Goal: Task Accomplishment & Management: Use online tool/utility

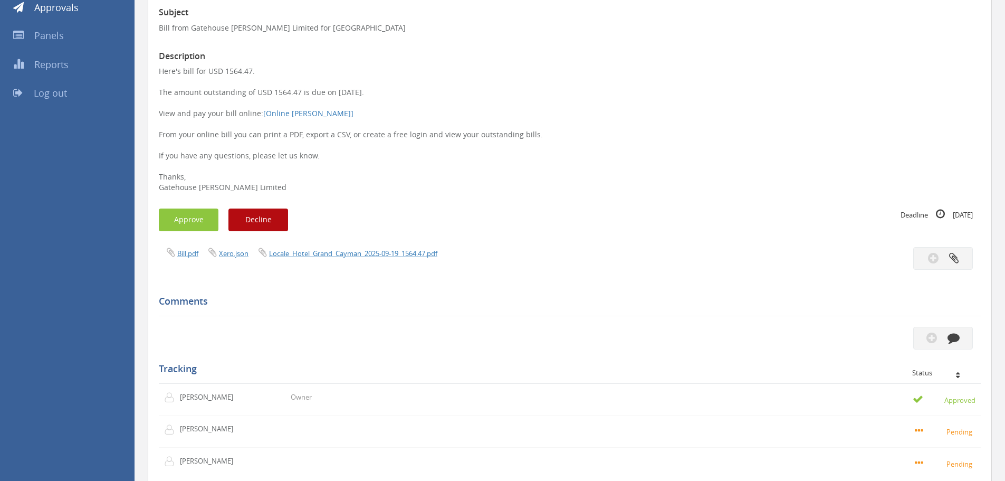
scroll to position [158, 0]
click at [183, 252] on link "Bill.pdf" at bounding box center [187, 253] width 21 height 10
click at [185, 220] on button "Approve" at bounding box center [189, 219] width 60 height 23
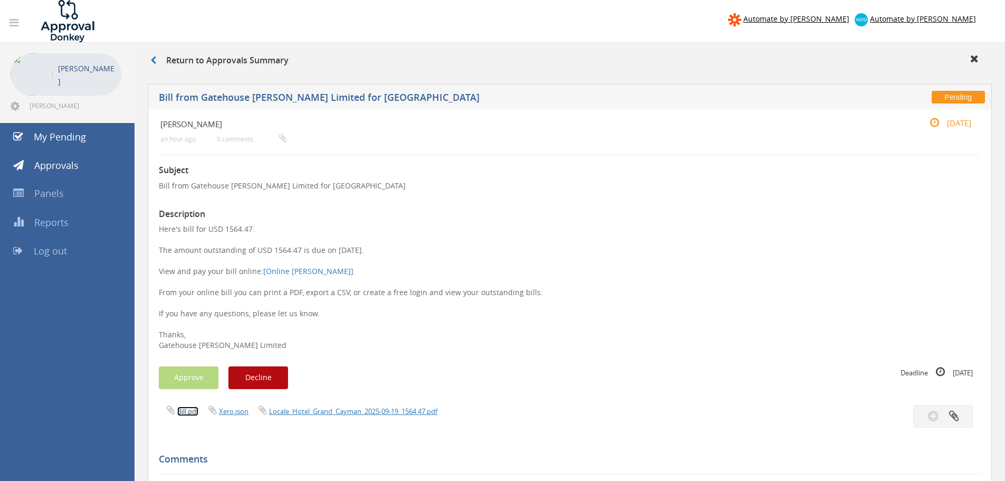
click at [187, 413] on link "Bill.pdf" at bounding box center [187, 411] width 21 height 10
click at [185, 410] on link "Bill.pdf" at bounding box center [187, 411] width 21 height 10
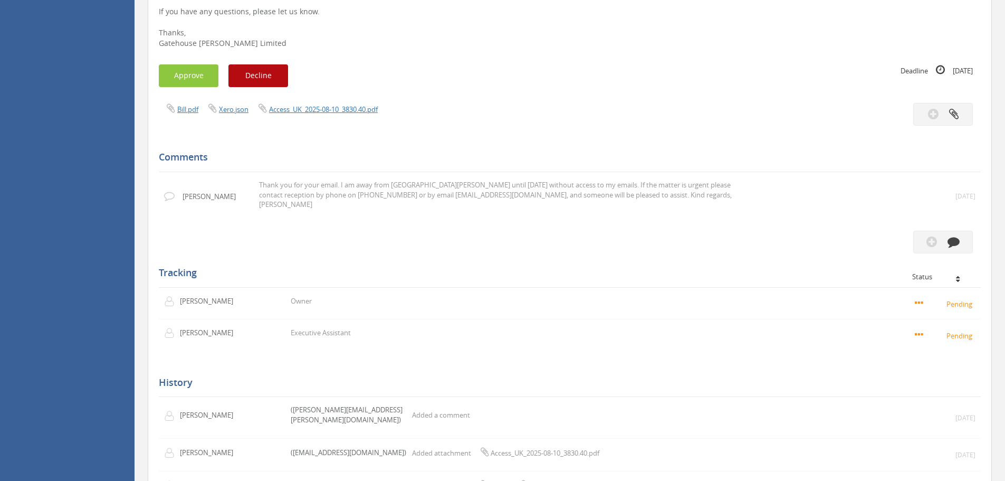
scroll to position [211, 0]
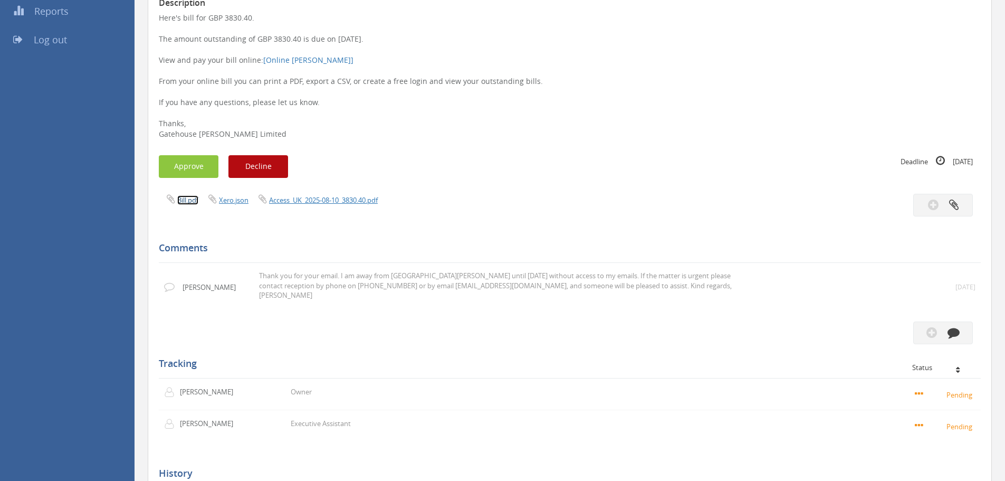
click at [186, 200] on link "Bill.pdf" at bounding box center [187, 200] width 21 height 10
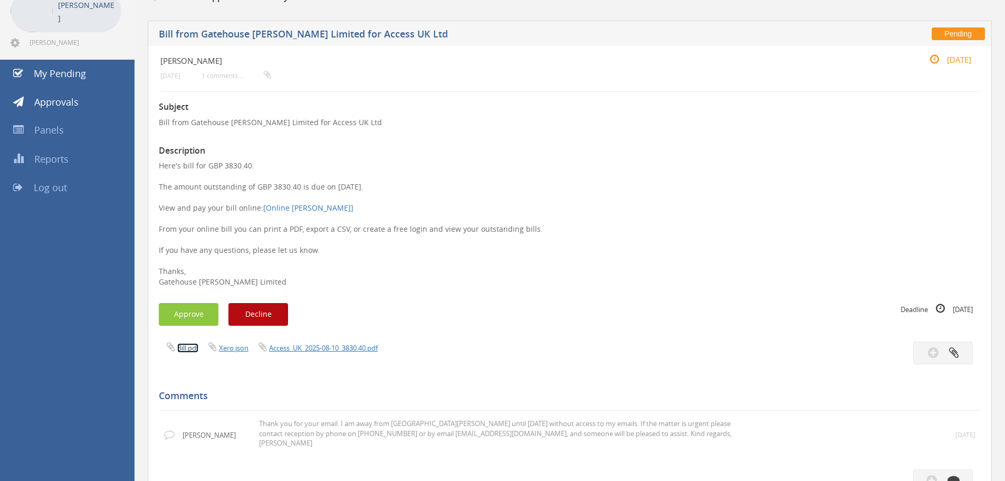
scroll to position [0, 0]
